Goal: Navigation & Orientation: Find specific page/section

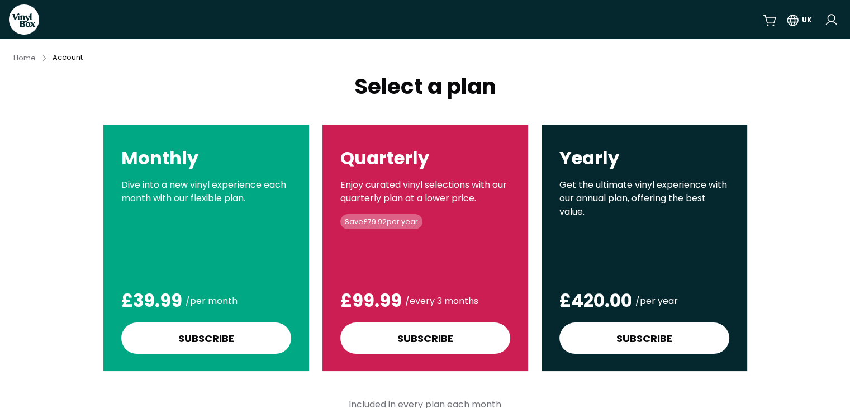
click at [26, 12] on icon at bounding box center [24, 19] width 30 height 30
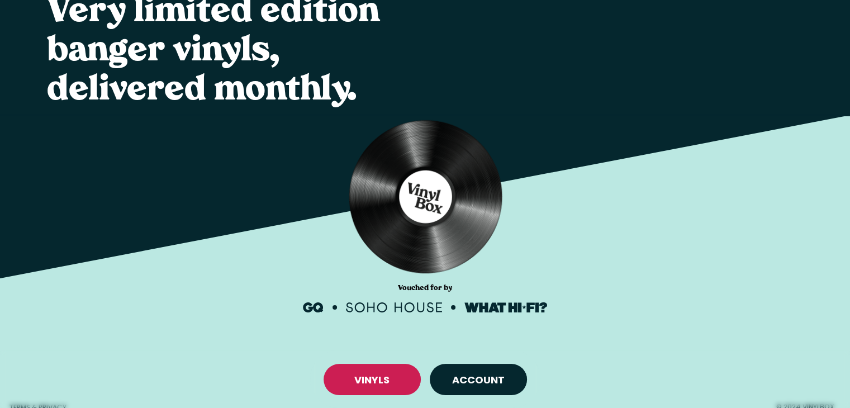
scroll to position [131, 0]
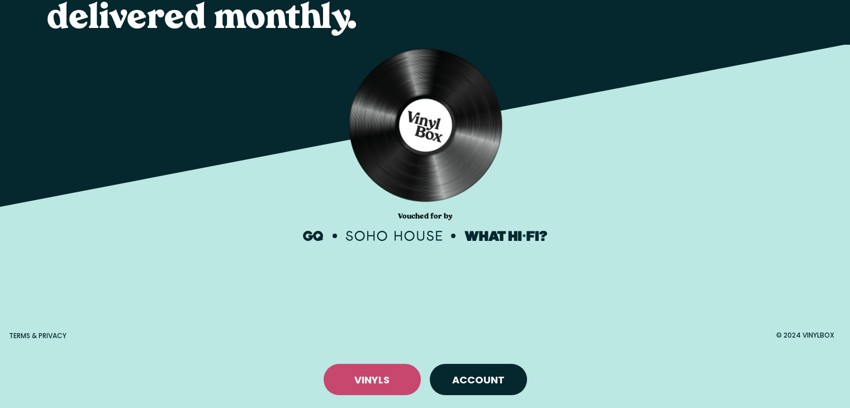
click at [384, 382] on link "VINYLS" at bounding box center [371, 380] width 35 height 14
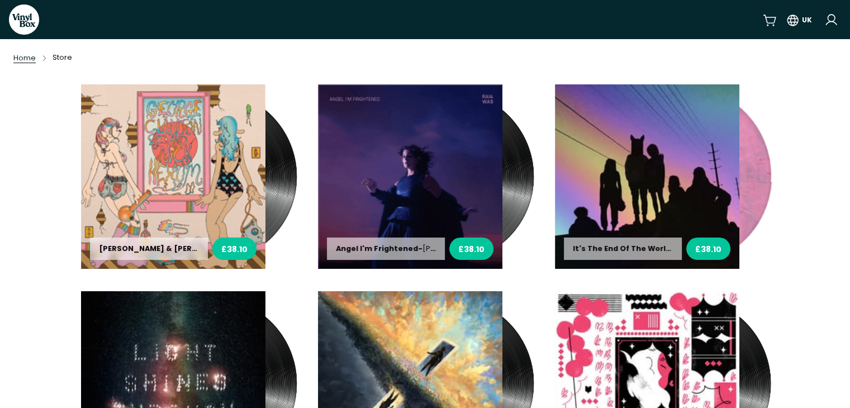
click at [17, 53] on span "Home" at bounding box center [24, 58] width 22 height 10
